Goal: Information Seeking & Learning: Learn about a topic

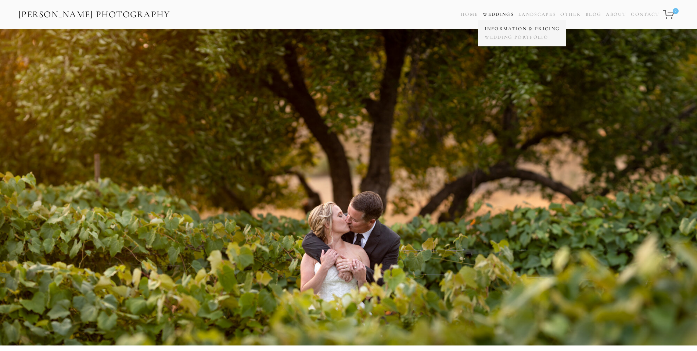
click at [501, 28] on link "Information & Pricing" at bounding box center [522, 29] width 79 height 8
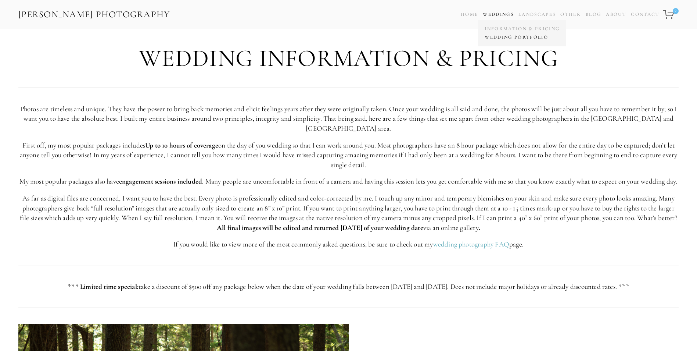
click at [503, 35] on link "Wedding Portfolio" at bounding box center [522, 37] width 79 height 8
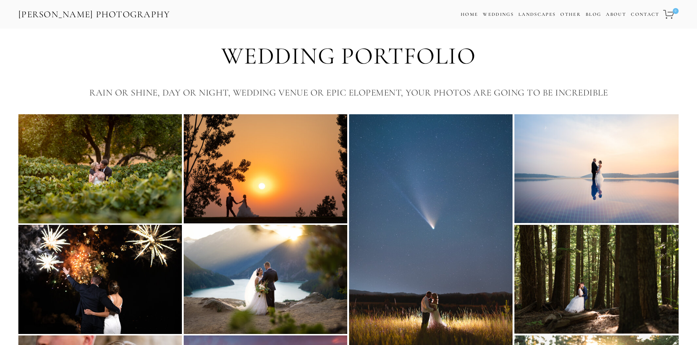
click at [121, 157] on img at bounding box center [100, 168] width 164 height 109
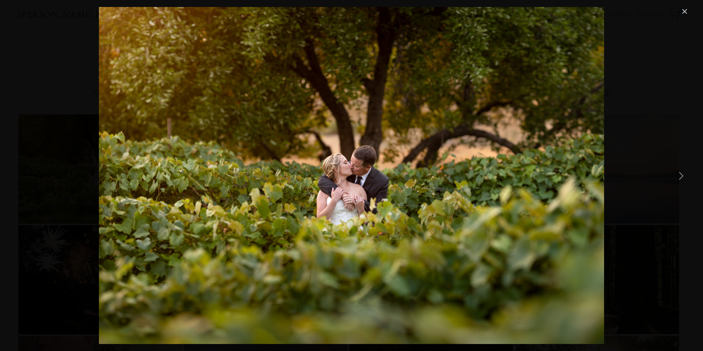
click at [675, 173] on link "Next Item" at bounding box center [681, 175] width 16 height 16
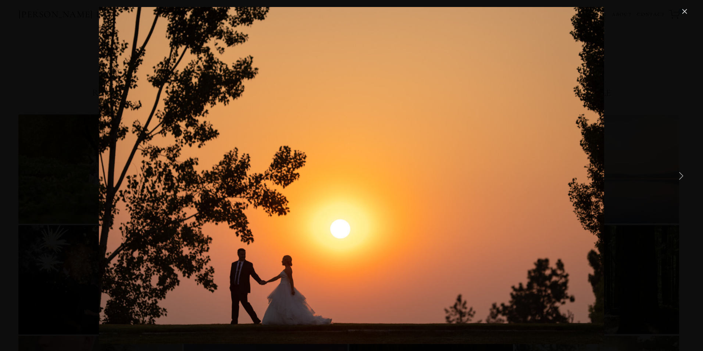
click at [675, 173] on link "Next Item" at bounding box center [681, 175] width 16 height 16
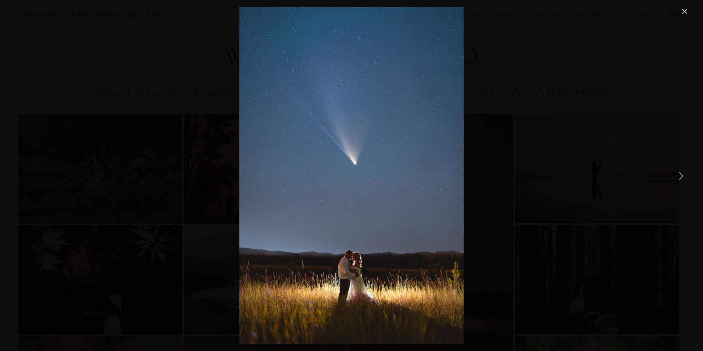
click at [675, 173] on link "Next Item" at bounding box center [681, 175] width 16 height 16
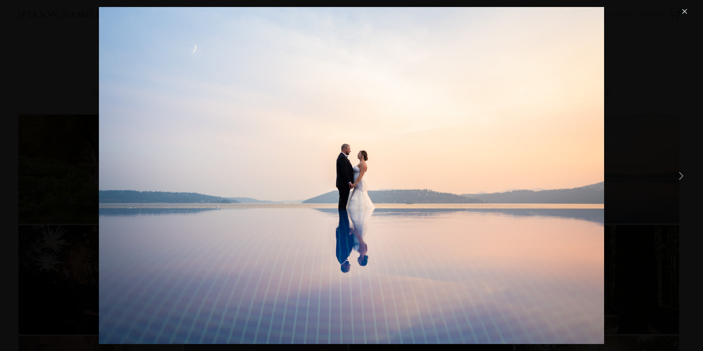
click at [675, 173] on link "Next Item" at bounding box center [681, 175] width 16 height 16
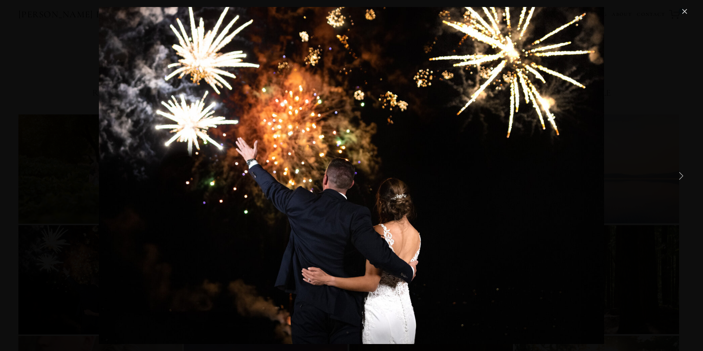
click at [675, 173] on link "Next Item" at bounding box center [681, 175] width 16 height 16
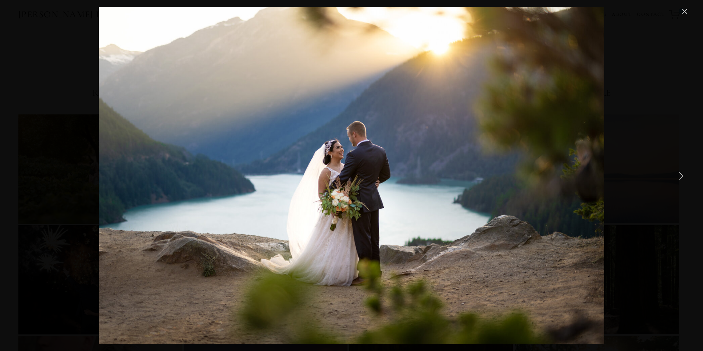
click at [675, 173] on link "Next Item" at bounding box center [681, 175] width 16 height 16
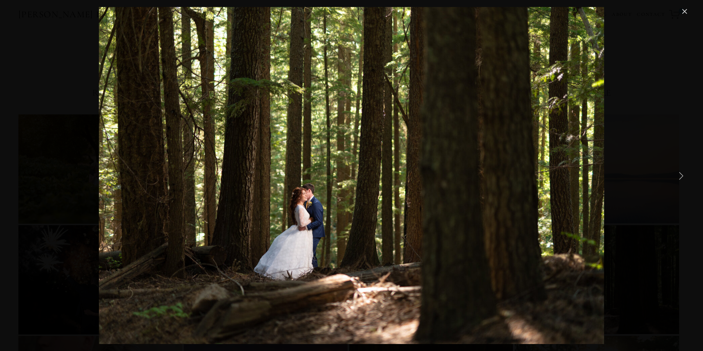
click at [675, 173] on link "Next Item" at bounding box center [681, 175] width 16 height 16
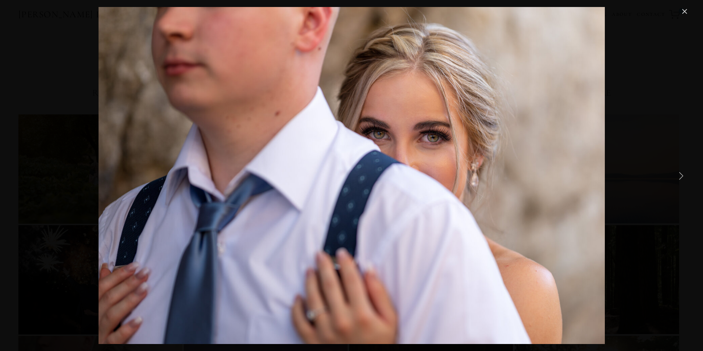
click at [675, 173] on link "Next Item" at bounding box center [681, 175] width 16 height 16
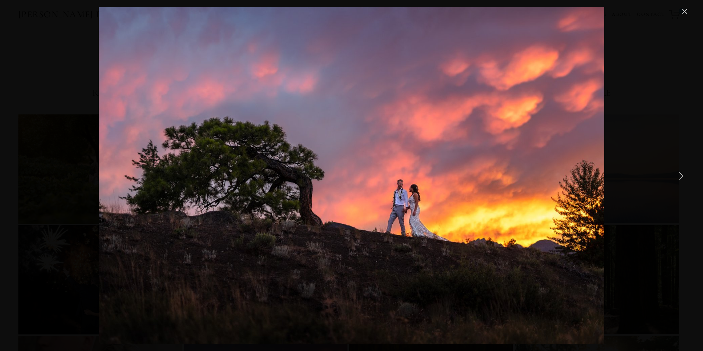
click at [675, 173] on link "Next Item" at bounding box center [681, 175] width 16 height 16
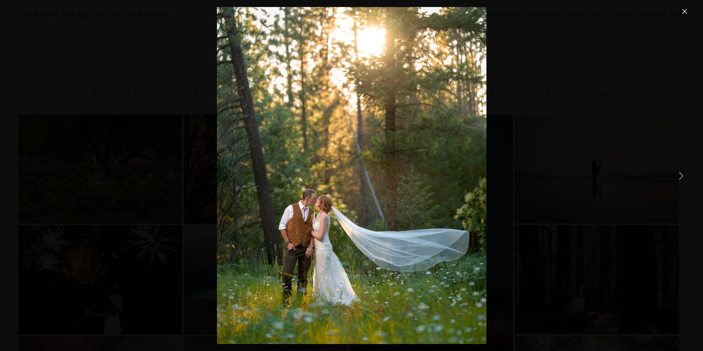
click at [675, 173] on link "Next Item" at bounding box center [681, 175] width 16 height 16
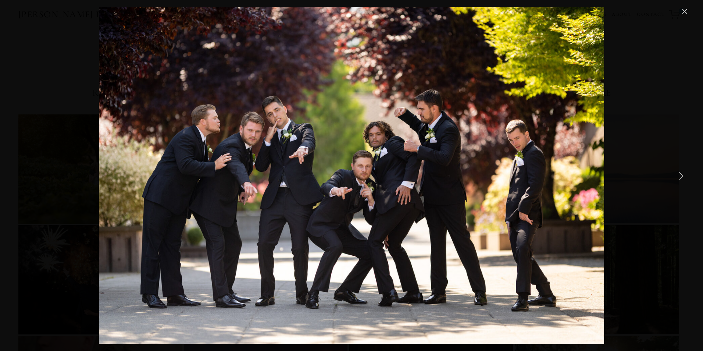
click at [675, 173] on link "Next Item" at bounding box center [681, 175] width 16 height 16
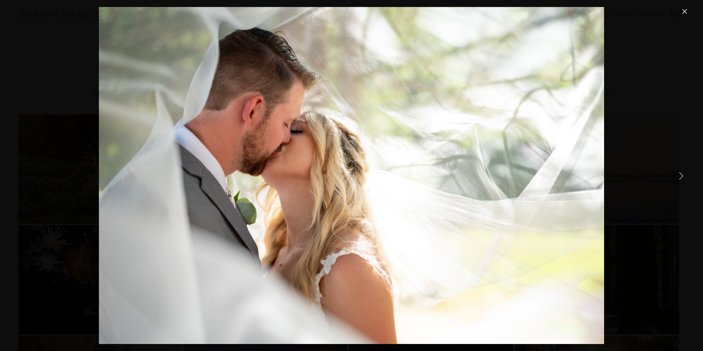
click at [675, 173] on link "Next Item" at bounding box center [681, 175] width 16 height 16
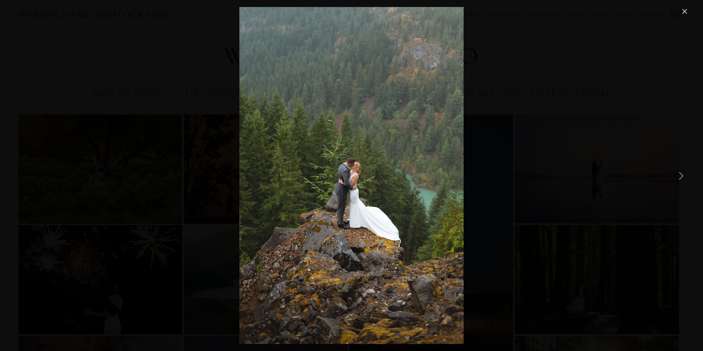
click at [675, 173] on link "Next Item" at bounding box center [681, 175] width 16 height 16
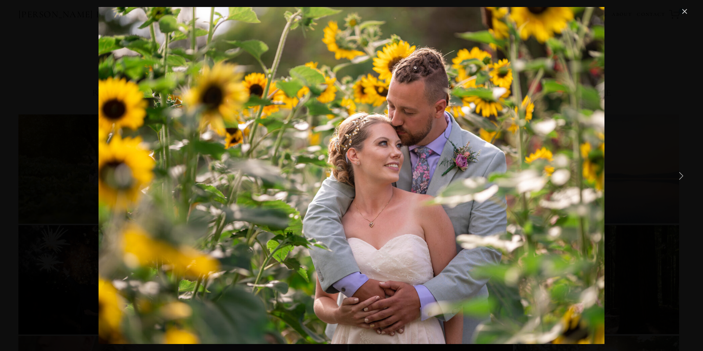
click at [675, 173] on link "Next Item" at bounding box center [681, 175] width 16 height 16
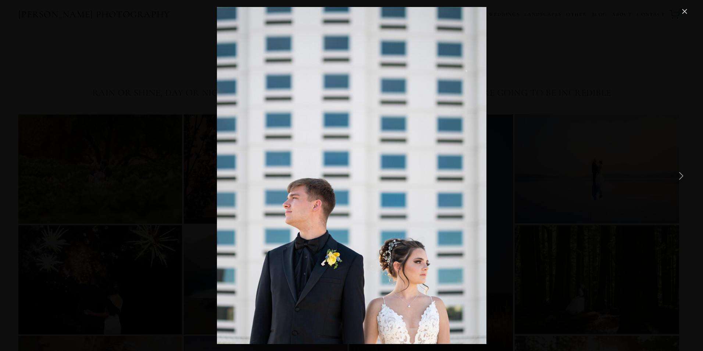
click at [675, 173] on link "Next Item" at bounding box center [681, 175] width 16 height 16
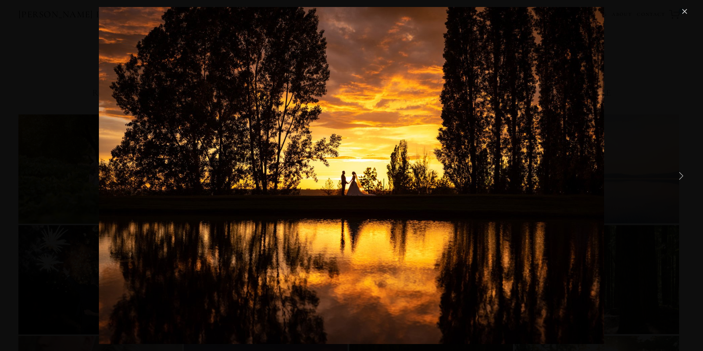
click at [675, 173] on link "Next Item" at bounding box center [681, 175] width 16 height 16
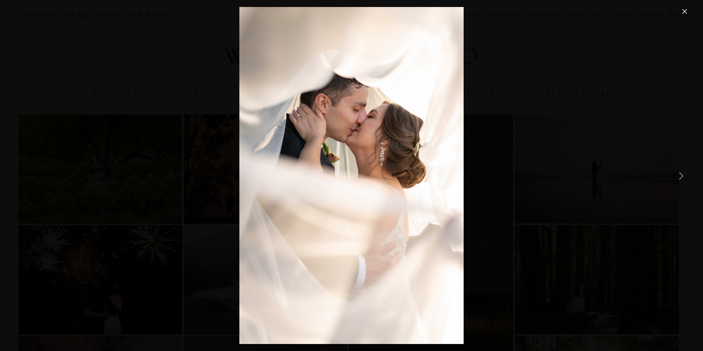
click at [675, 173] on link "Next Item" at bounding box center [681, 175] width 16 height 16
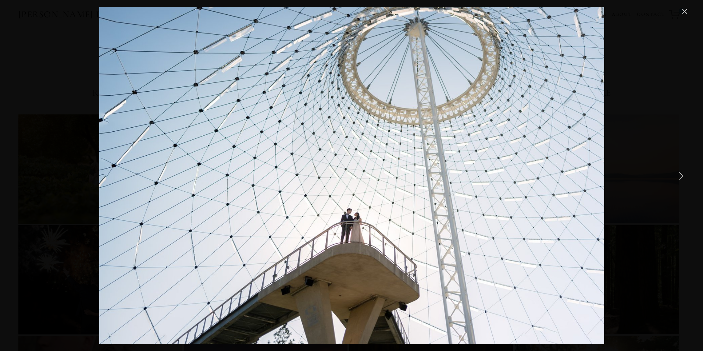
click at [675, 173] on link "Next Item" at bounding box center [681, 175] width 16 height 16
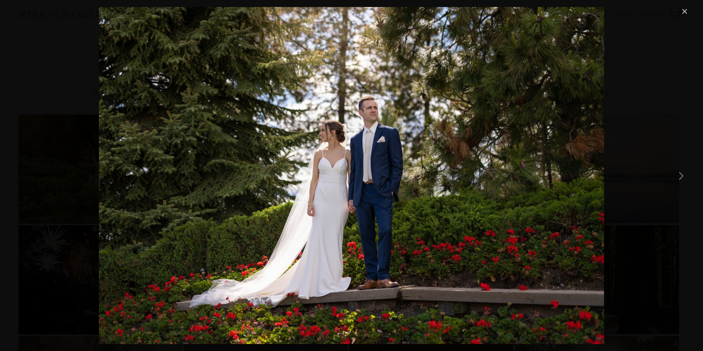
click at [675, 173] on link "Next Item" at bounding box center [681, 175] width 16 height 16
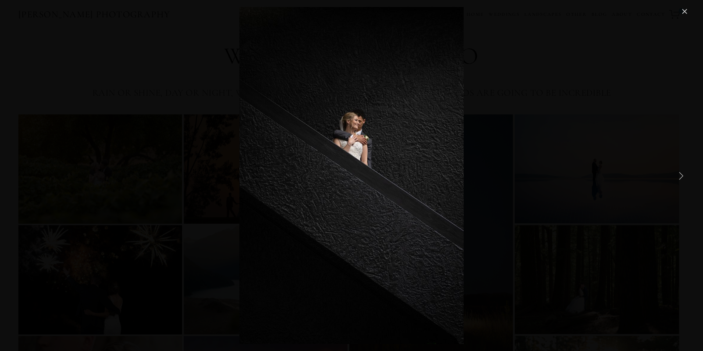
click at [675, 173] on link "Next Item" at bounding box center [681, 175] width 16 height 16
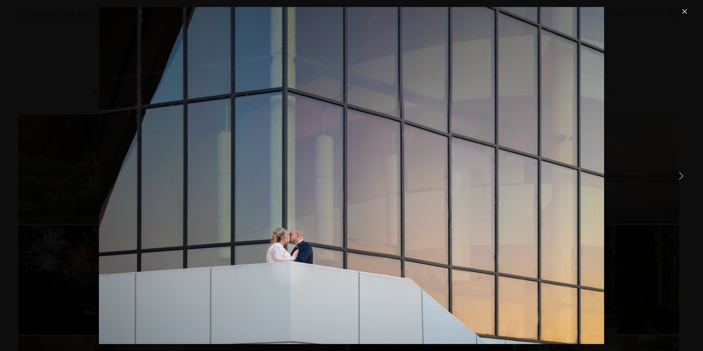
click at [675, 173] on link "Next Item" at bounding box center [681, 175] width 16 height 16
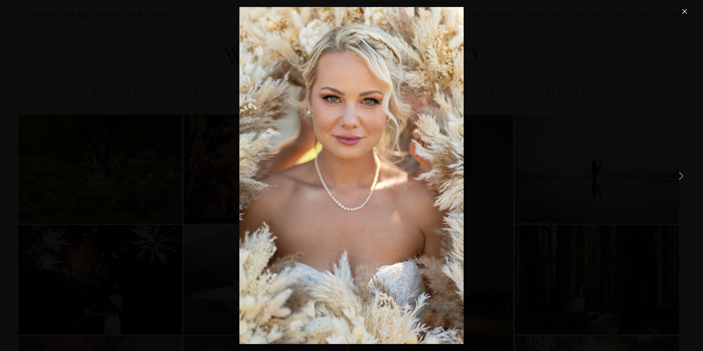
click at [675, 173] on link "Next Item" at bounding box center [681, 175] width 16 height 16
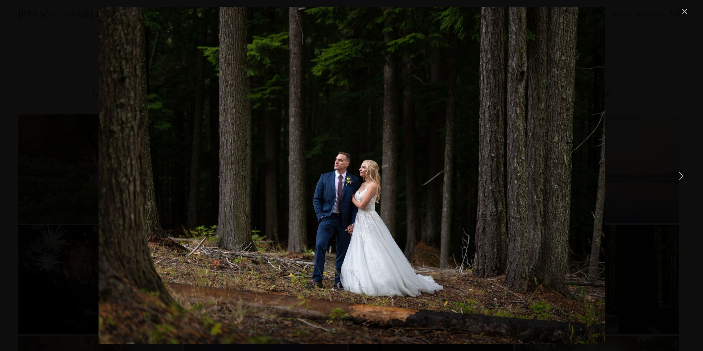
click at [675, 173] on link "Next Item" at bounding box center [681, 175] width 16 height 16
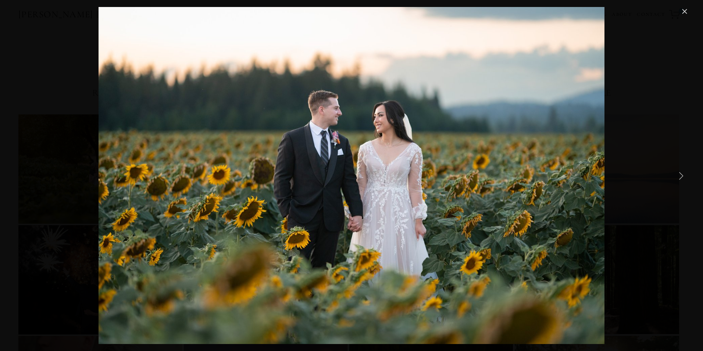
click at [675, 173] on link "Next Item" at bounding box center [681, 175] width 16 height 16
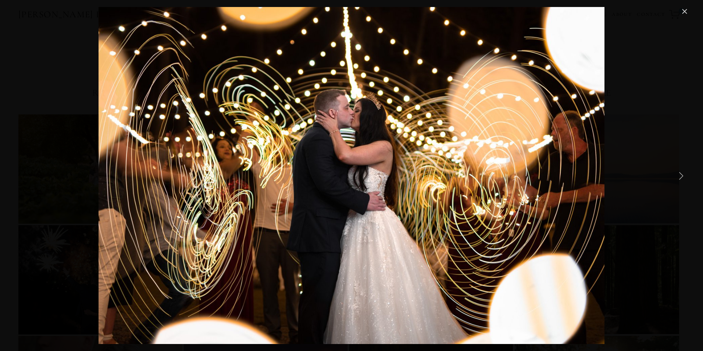
click at [675, 173] on link "Next Item" at bounding box center [681, 175] width 16 height 16
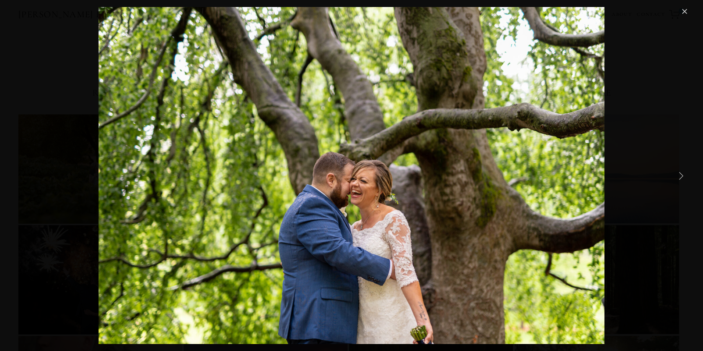
click at [675, 173] on link "Next Item" at bounding box center [681, 175] width 16 height 16
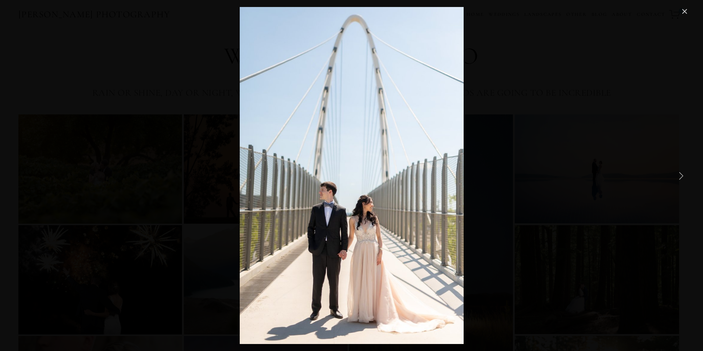
click at [675, 173] on link "Next Item" at bounding box center [681, 175] width 16 height 16
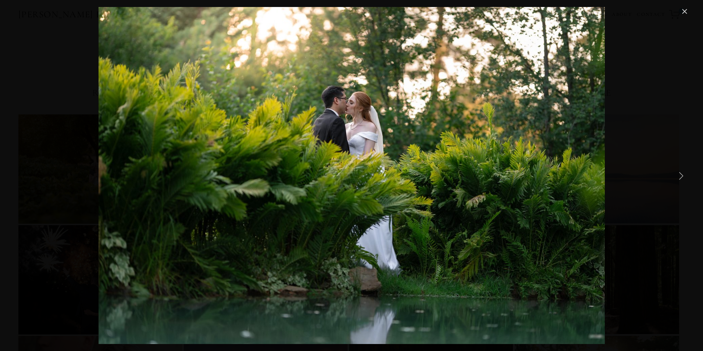
click at [685, 11] on link "Close" at bounding box center [684, 11] width 9 height 9
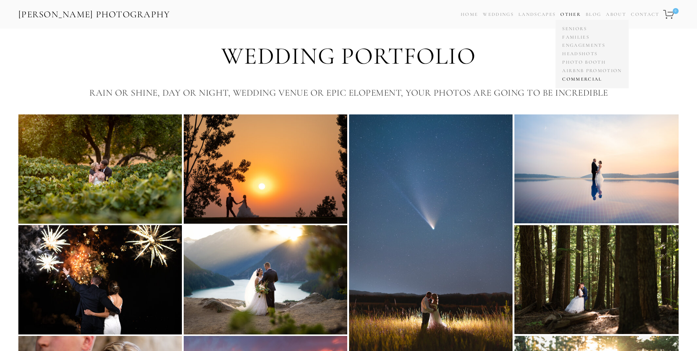
click at [575, 76] on link "Commercial" at bounding box center [592, 79] width 63 height 8
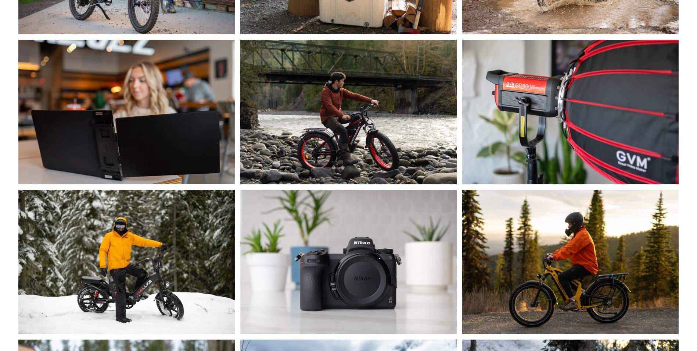
scroll to position [1764, 0]
